Goal: Communication & Community: Answer question/provide support

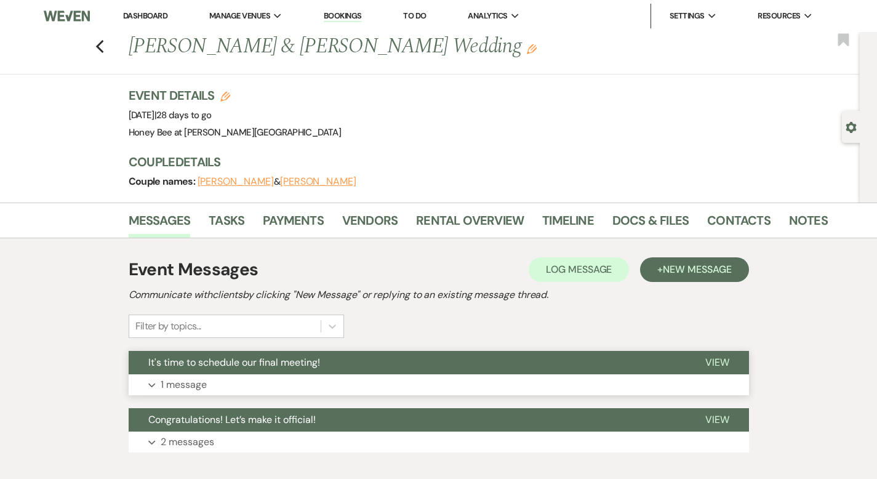
click at [264, 379] on button "Expand 1 message" at bounding box center [439, 384] width 621 height 21
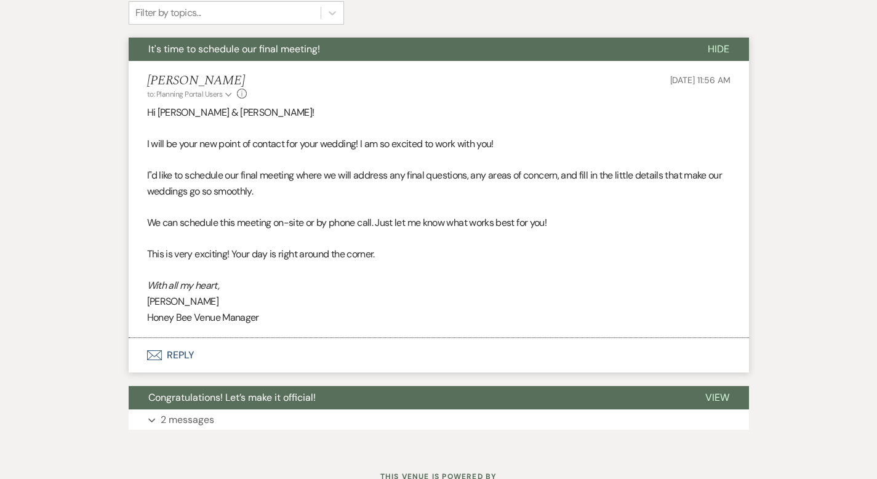
scroll to position [306, 0]
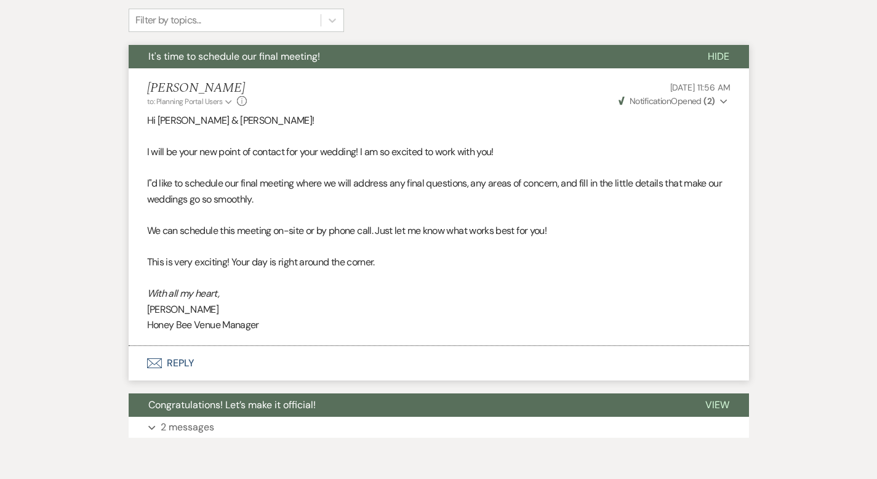
click at [143, 369] on button "Envelope Reply" at bounding box center [439, 363] width 621 height 34
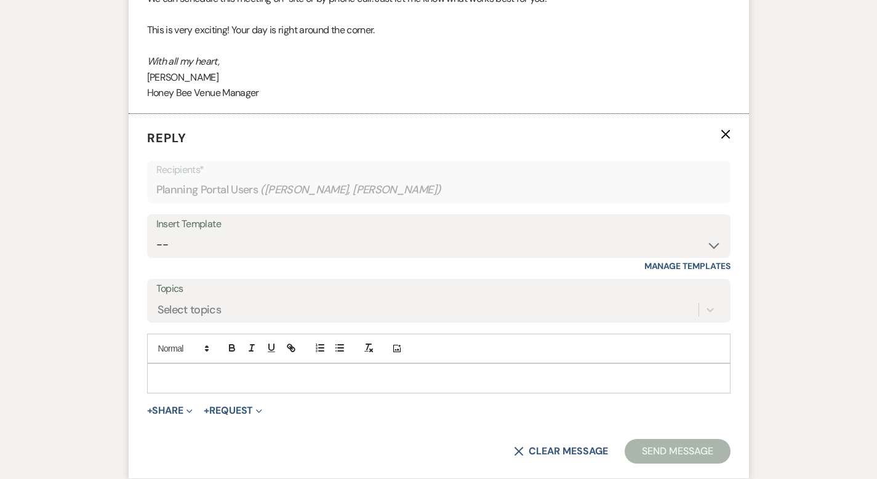
scroll to position [540, 0]
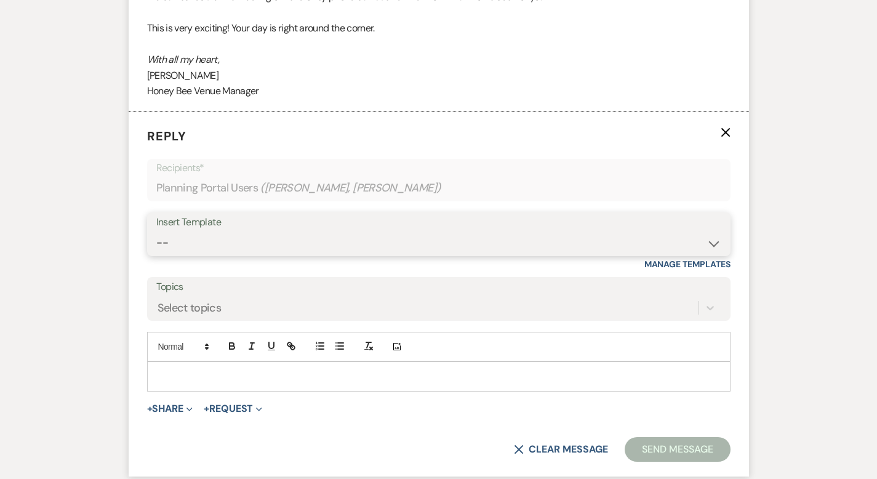
click at [228, 246] on select "-- Weven Planning Portal Introduction (Booked Events) Initial Inquiry Response …" at bounding box center [438, 243] width 565 height 24
select select "5829"
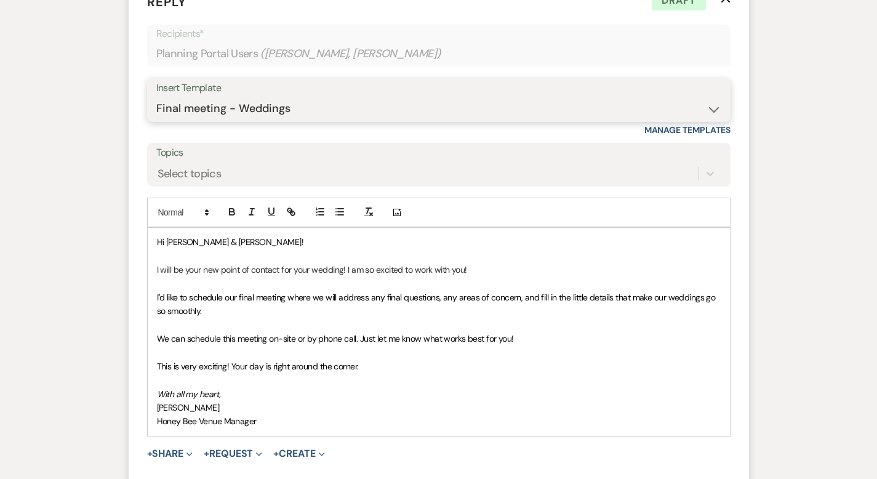
scroll to position [670, 0]
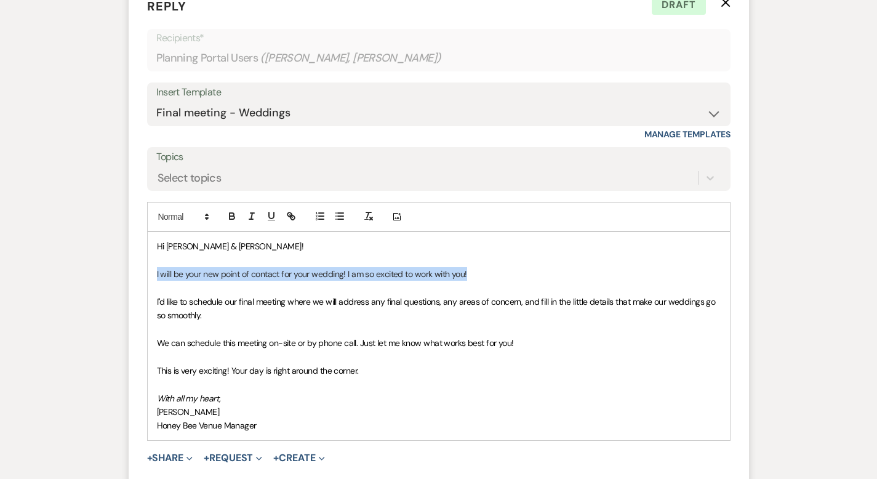
drag, startPoint x: 432, startPoint y: 274, endPoint x: 74, endPoint y: 270, distance: 358.4
click at [73, 270] on div "Messages Tasks Payments Vendors Rental Overview Timeline Docs & Files Contacts …" at bounding box center [438, 68] width 877 height 1071
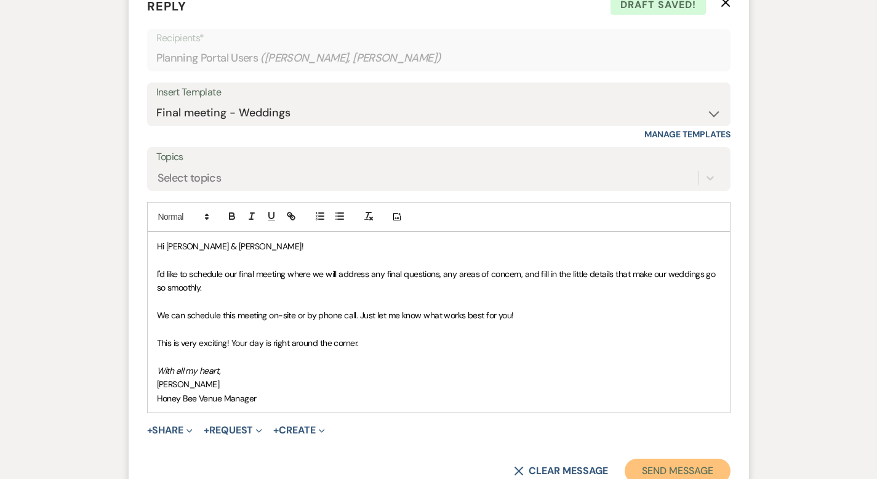
click at [699, 459] on button "Send Message" at bounding box center [677, 471] width 105 height 25
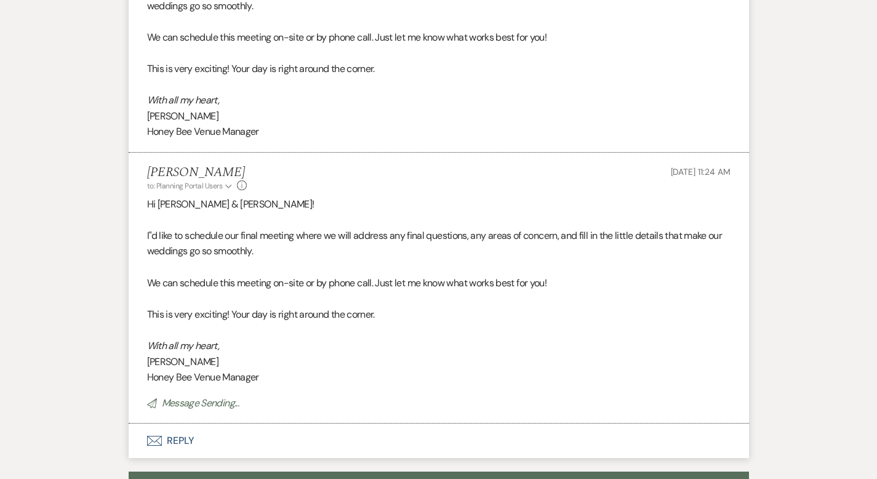
scroll to position [0, 0]
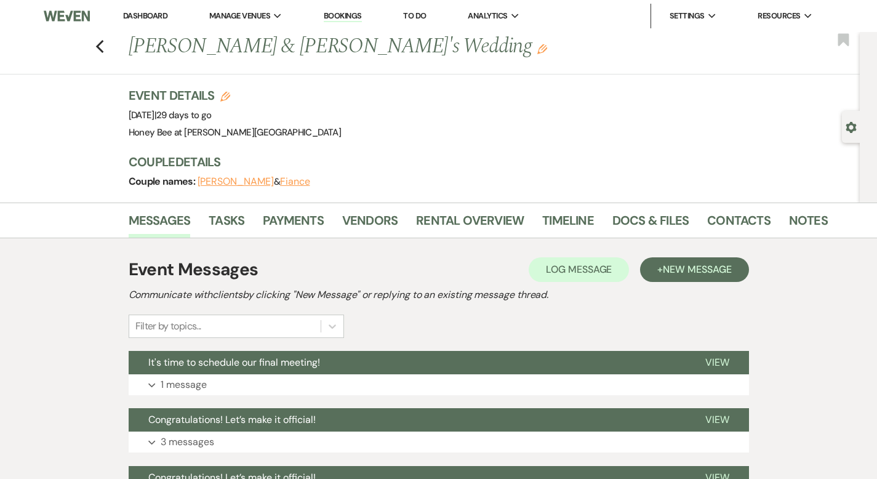
scroll to position [9, 0]
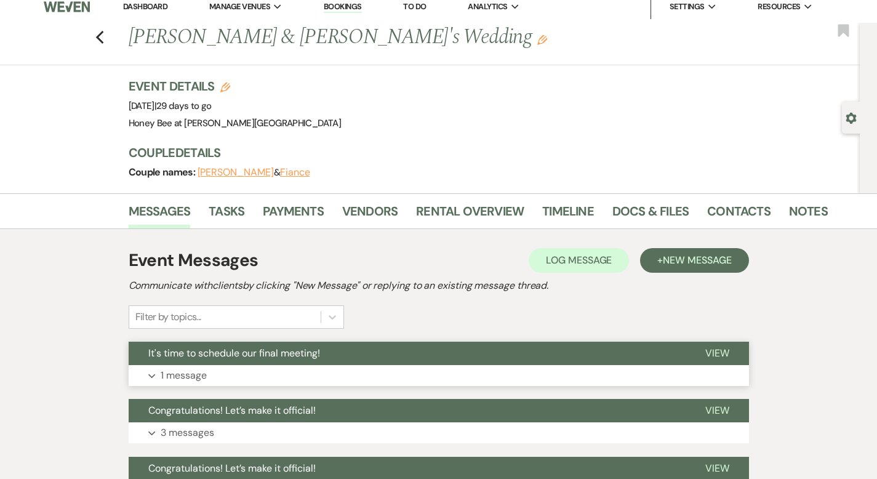
click at [264, 370] on button "Expand 1 message" at bounding box center [439, 375] width 621 height 21
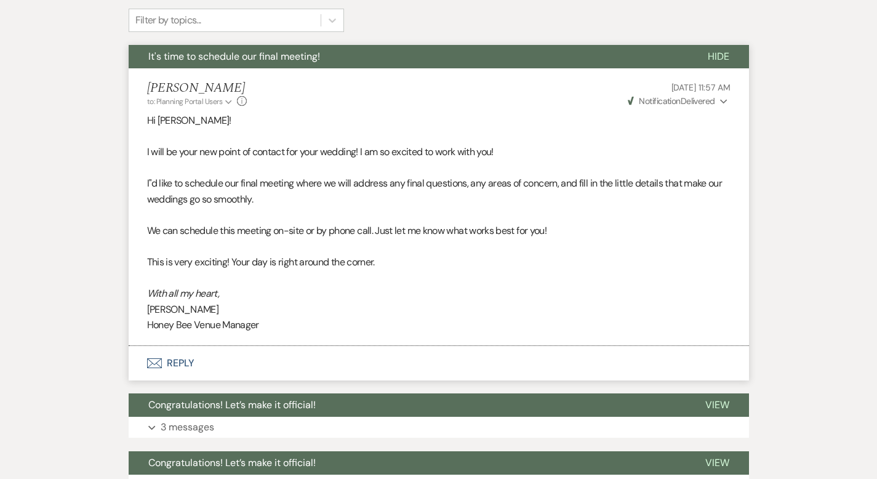
scroll to position [304, 0]
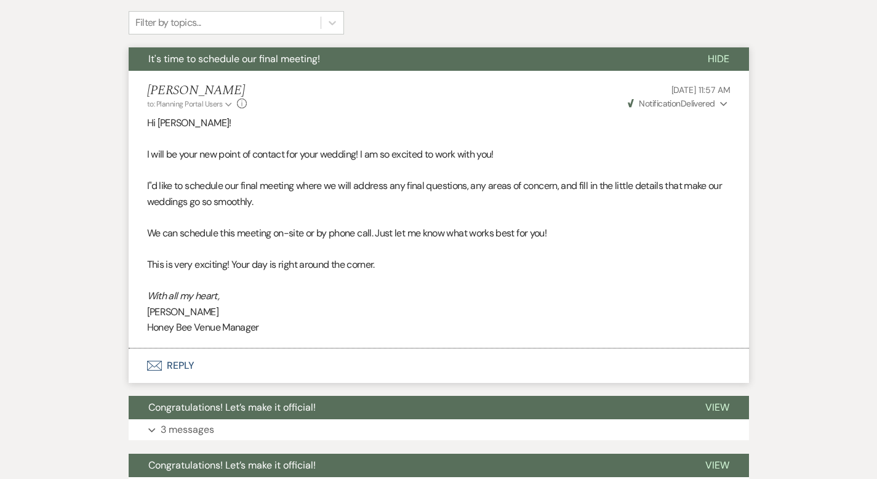
click at [139, 375] on button "Envelope Reply" at bounding box center [439, 365] width 621 height 34
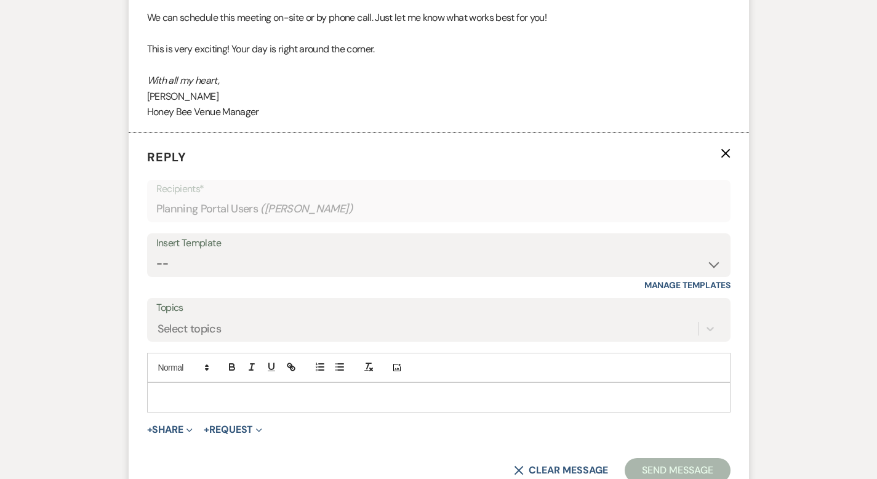
scroll to position [540, 0]
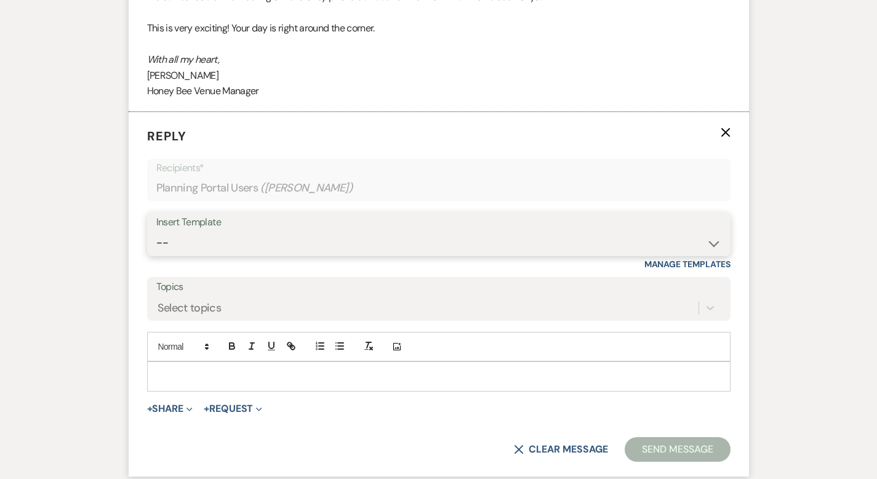
click at [180, 252] on select "-- Weven Planning Portal Introduction (Booked Events) Initial Inquiry Response …" at bounding box center [438, 243] width 565 height 24
select select "5829"
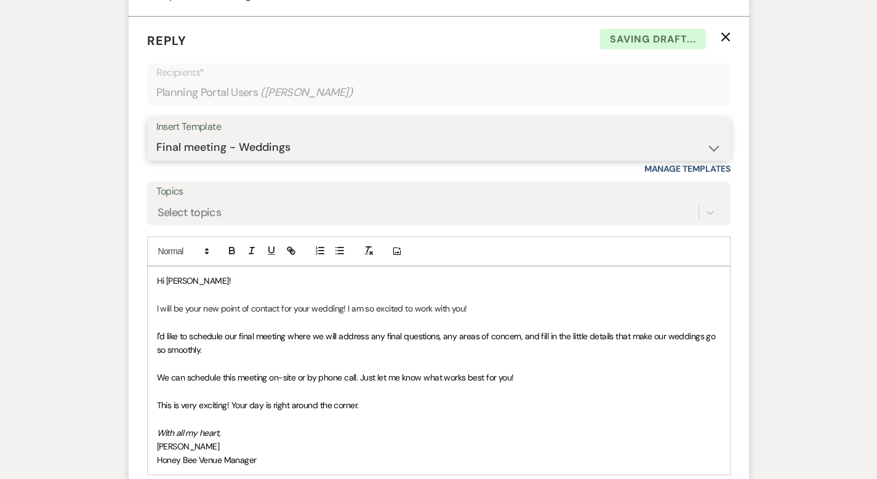
scroll to position [665, 0]
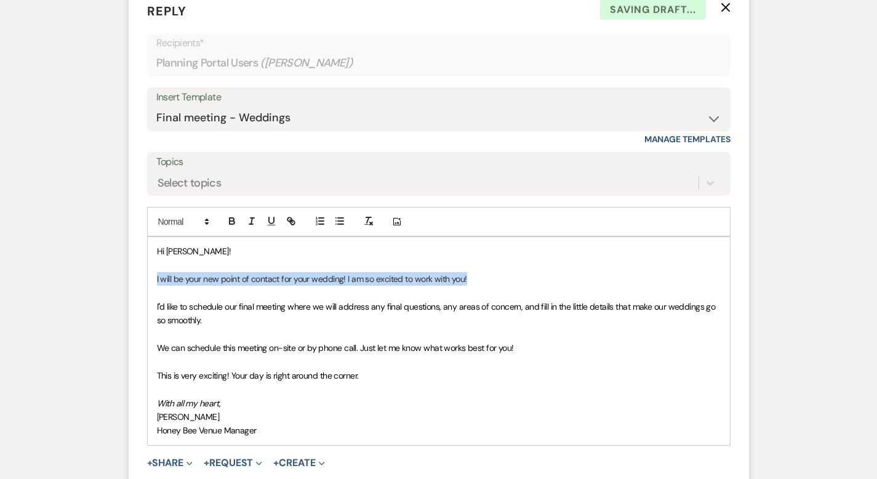
drag, startPoint x: 438, startPoint y: 282, endPoint x: 81, endPoint y: 275, distance: 357.2
click at [81, 275] on div "Messages Tasks Payments Vendors Rental Overview Timeline Docs & Files Contacts …" at bounding box center [438, 130] width 877 height 1185
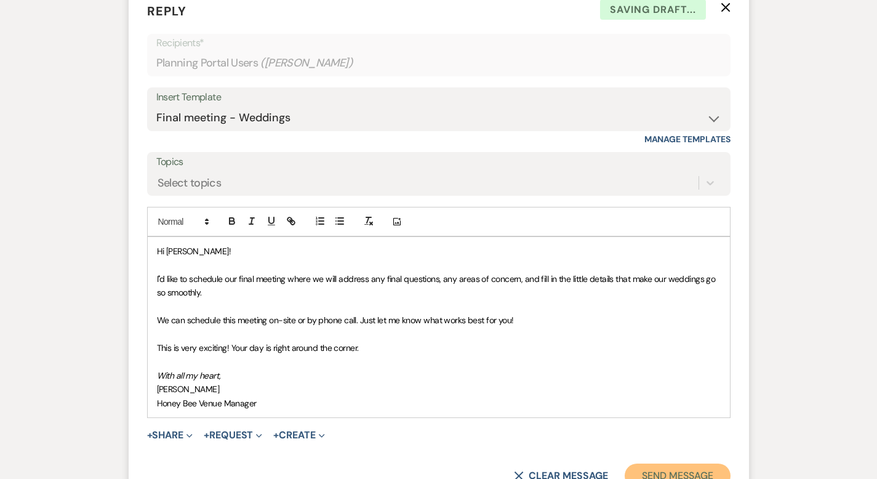
click at [730, 465] on button "Send Message" at bounding box center [677, 476] width 105 height 25
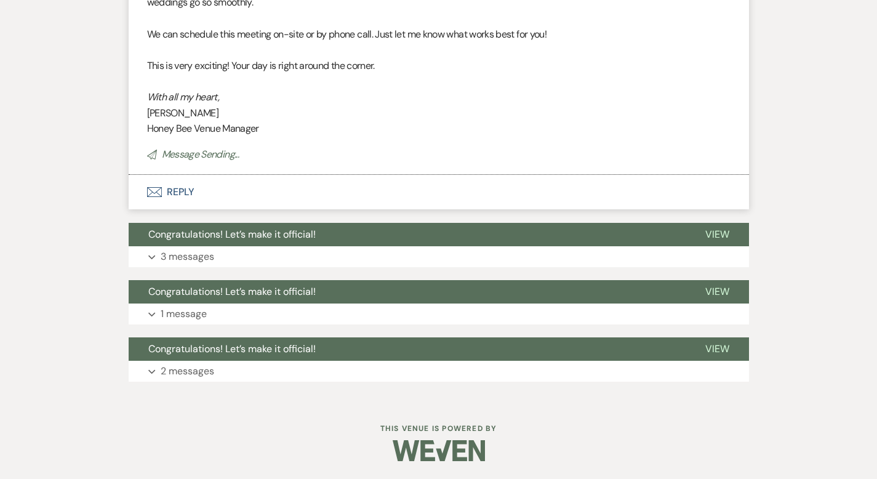
scroll to position [0, 0]
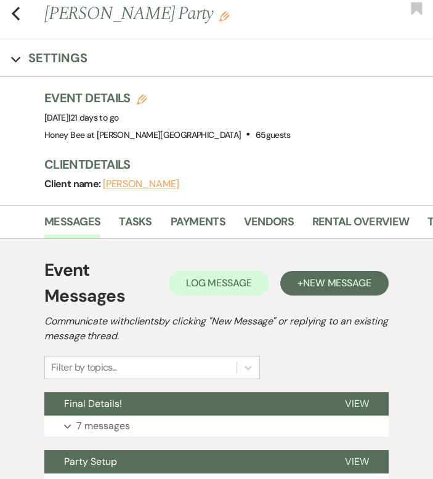
scroll to position [289, 0]
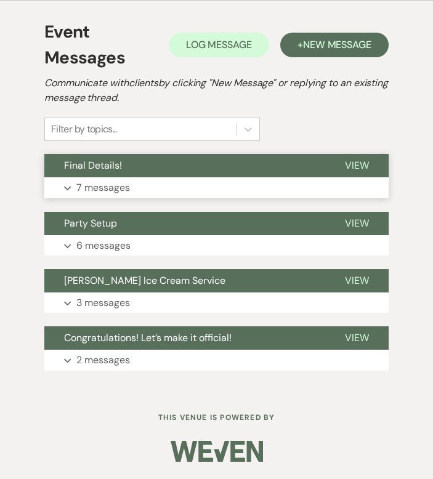
click at [178, 188] on button "Expand 7 messages" at bounding box center [216, 187] width 344 height 21
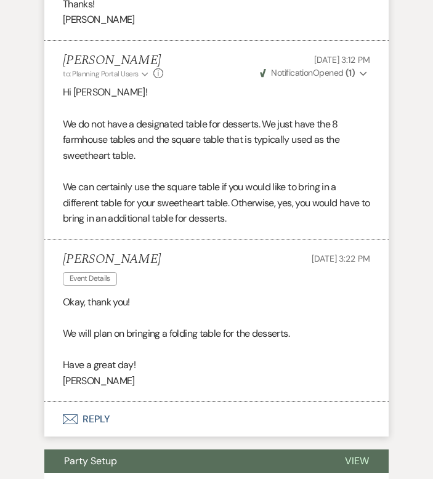
scroll to position [2248, 0]
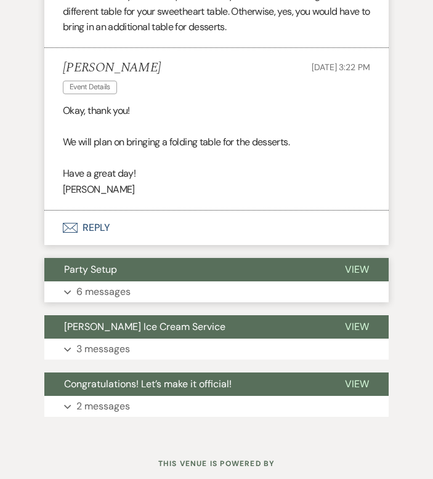
click at [77, 288] on p "6 messages" at bounding box center [103, 292] width 54 height 16
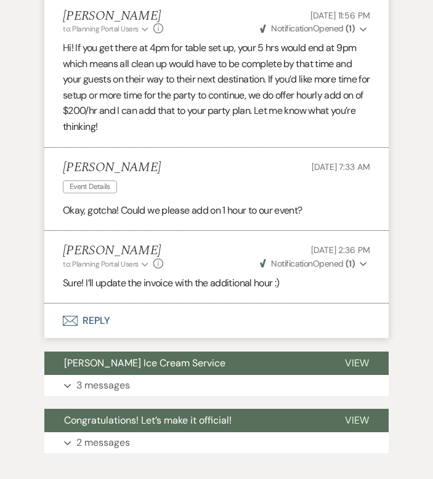
scroll to position [3045, 0]
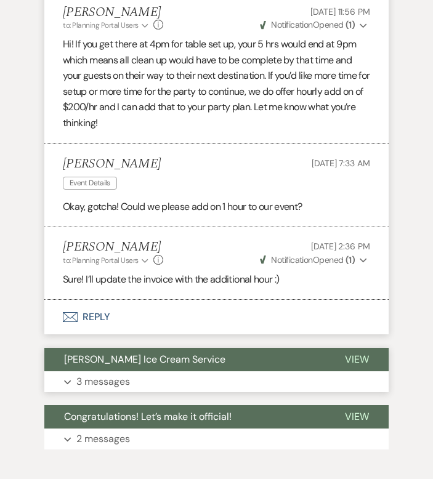
click at [115, 374] on p "3 messages" at bounding box center [103, 382] width 54 height 16
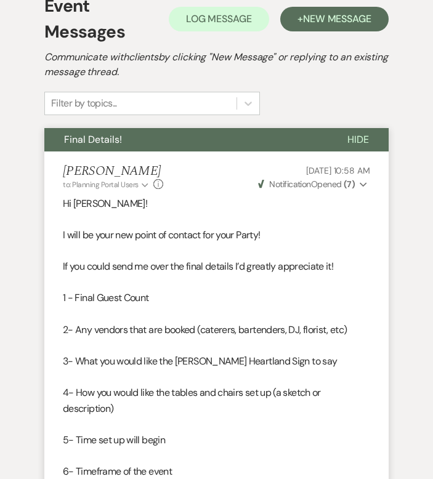
scroll to position [0, 0]
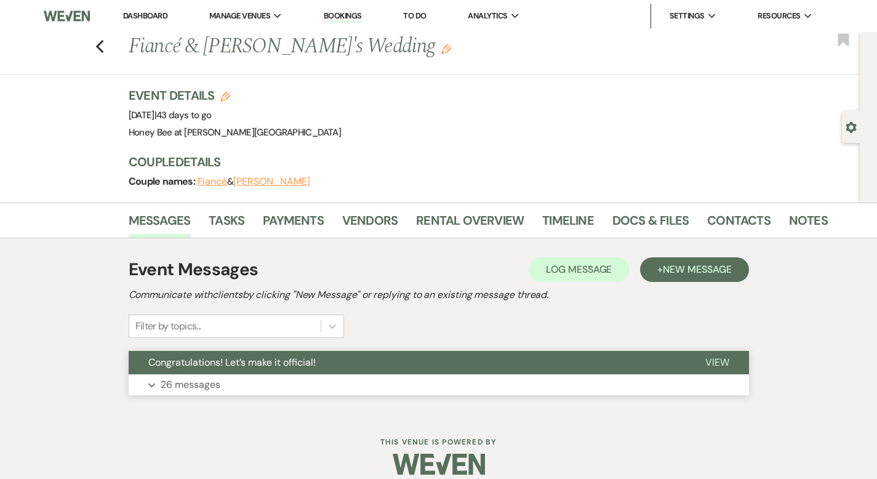
click at [241, 377] on button "Expand 26 messages" at bounding box center [439, 384] width 621 height 21
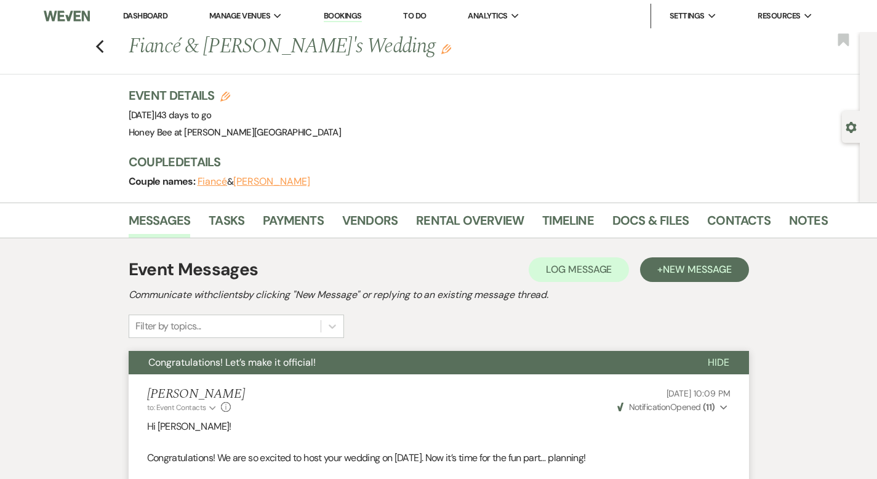
click at [179, 366] on span "Congratulations! Let’s make it official!" at bounding box center [231, 362] width 167 height 13
